Goal: Find specific page/section: Find specific page/section

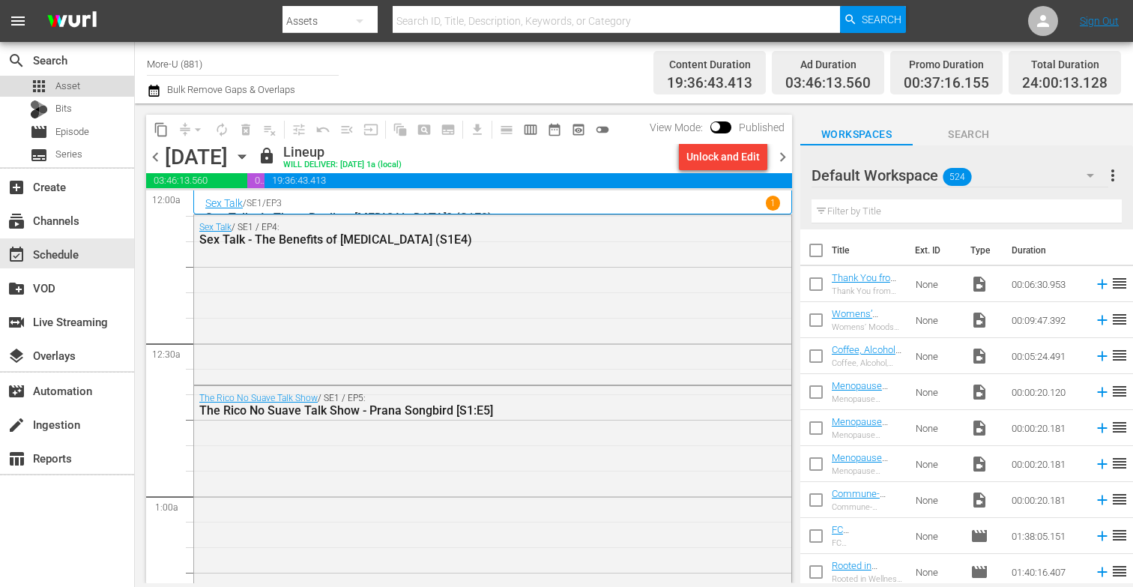
click at [94, 85] on div "apps Asset" at bounding box center [67, 86] width 134 height 21
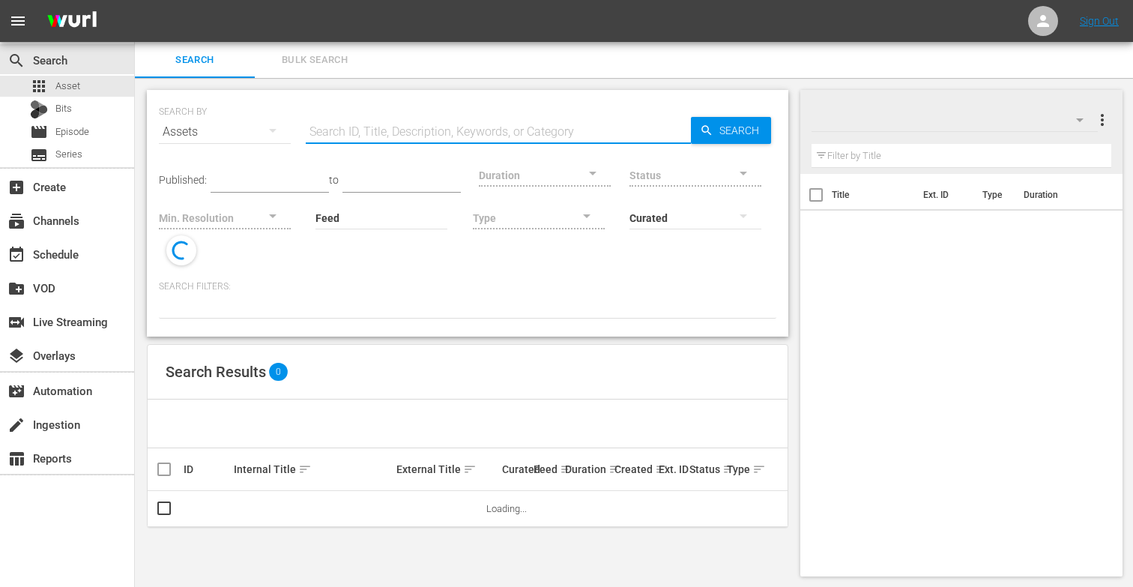
click at [333, 134] on input "text" at bounding box center [498, 132] width 385 height 36
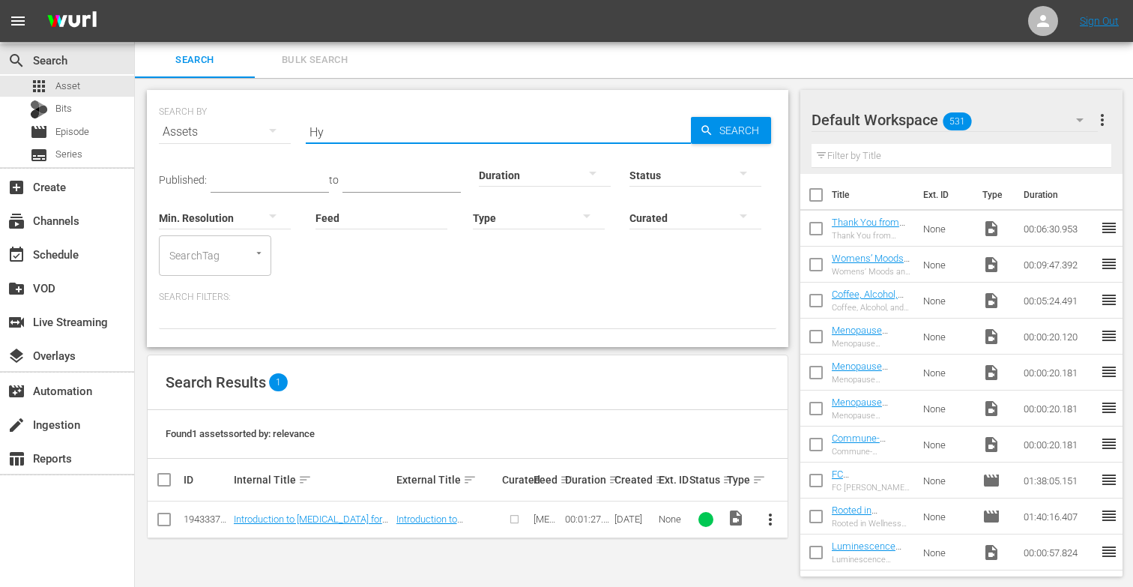
type input "H"
click at [249, 256] on div at bounding box center [251, 253] width 27 height 16
type input "Next on [MEDICAL_DATA]"
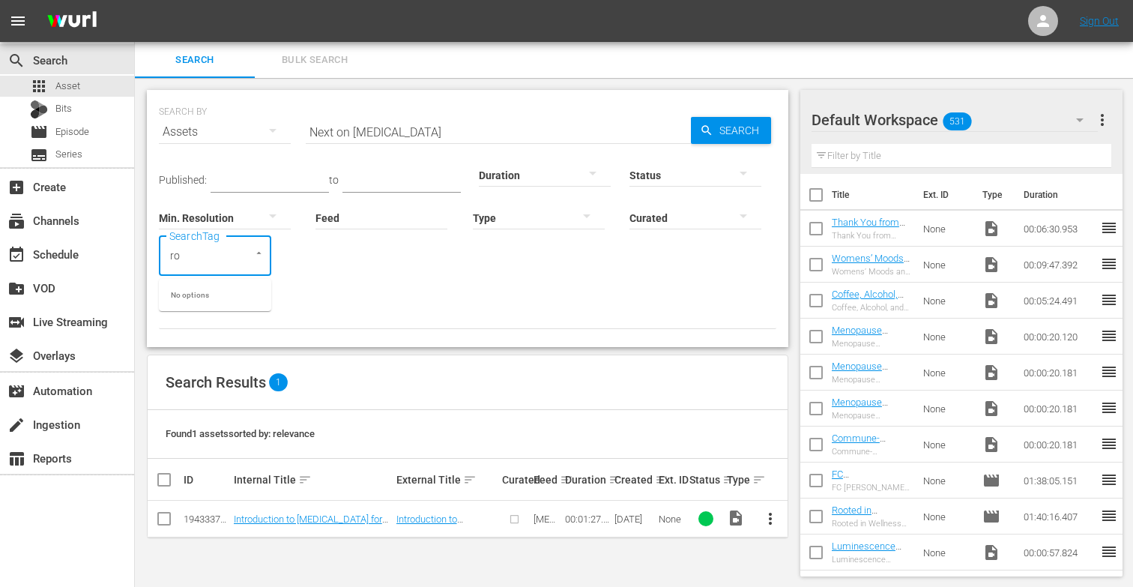
type input "r"
type input "lecture"
click at [259, 254] on icon "Open" at bounding box center [258, 252] width 11 height 11
type input "w"
type input "Health"
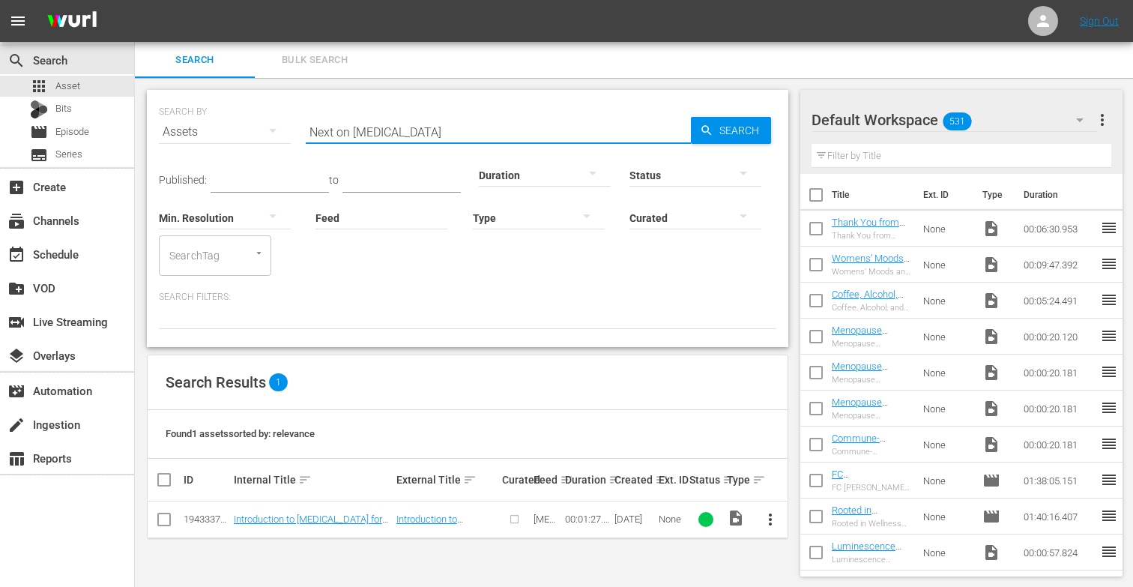
click at [457, 124] on input "Next on [MEDICAL_DATA]" at bounding box center [498, 132] width 385 height 36
click at [434, 130] on input "Next on [MEDICAL_DATA]" at bounding box center [498, 132] width 385 height 36
type input "N"
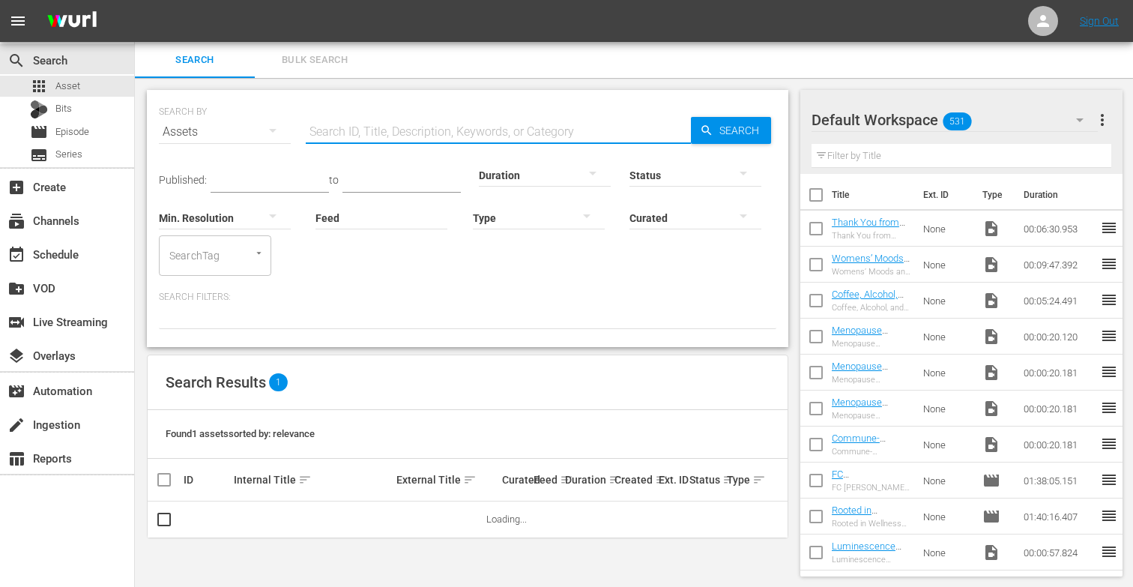
click at [256, 255] on icon "Open" at bounding box center [258, 252] width 11 height 11
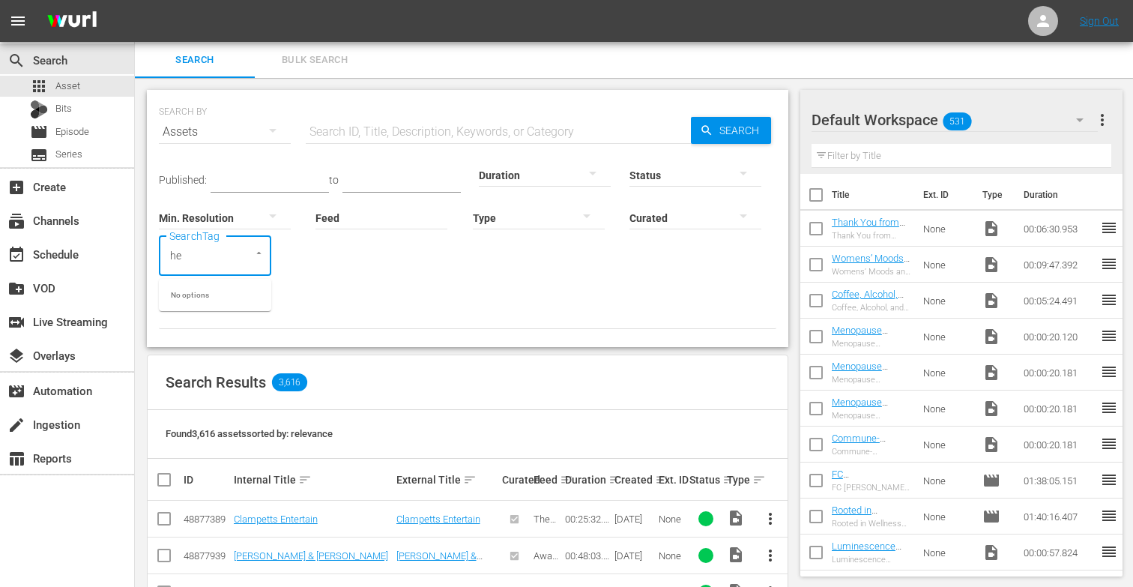
type input "h"
type input "L"
